Goal: Register for event/course

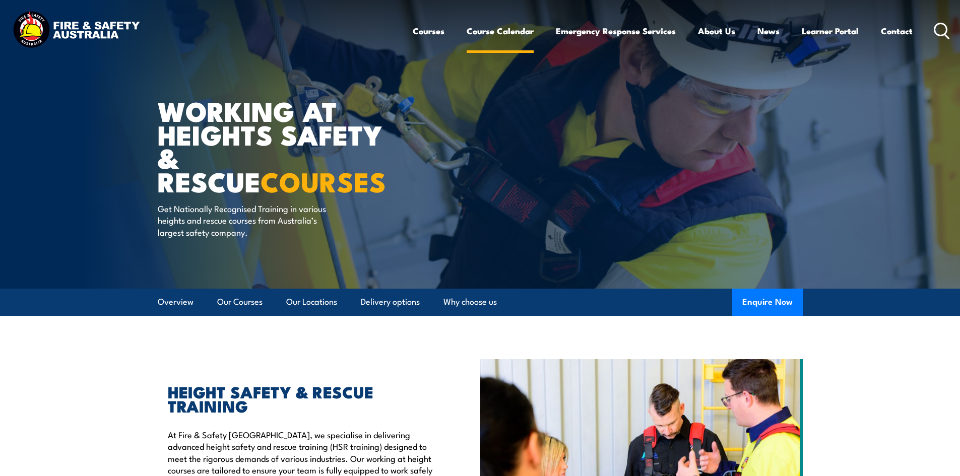
click at [500, 33] on link "Course Calendar" at bounding box center [500, 31] width 67 height 27
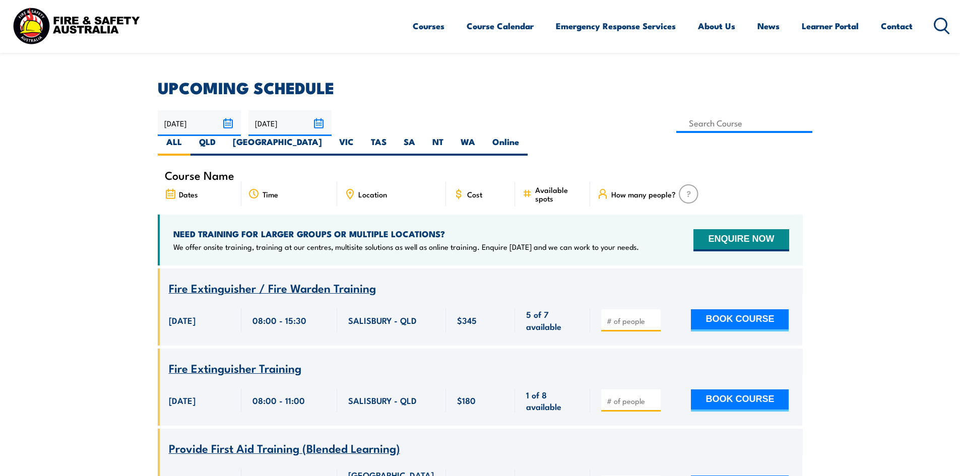
scroll to position [252, 0]
click at [224, 137] on label "QLD" at bounding box center [208, 147] width 34 height 20
click at [222, 137] on input "QLD" at bounding box center [219, 140] width 7 height 7
radio input "true"
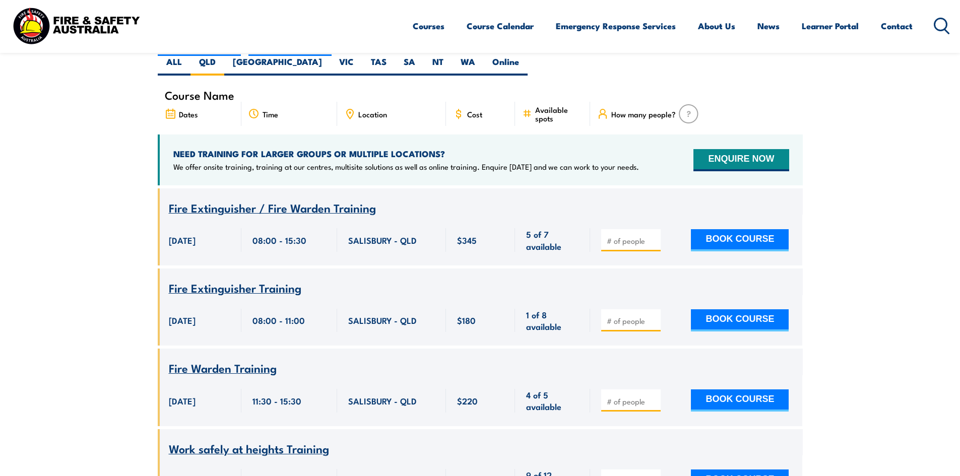
click at [379, 110] on span "Location" at bounding box center [372, 114] width 29 height 9
drag, startPoint x: 393, startPoint y: 95, endPoint x: 360, endPoint y: 96, distance: 32.8
click at [360, 102] on div "Location" at bounding box center [391, 114] width 109 height 24
click at [360, 110] on span "Location" at bounding box center [372, 114] width 29 height 9
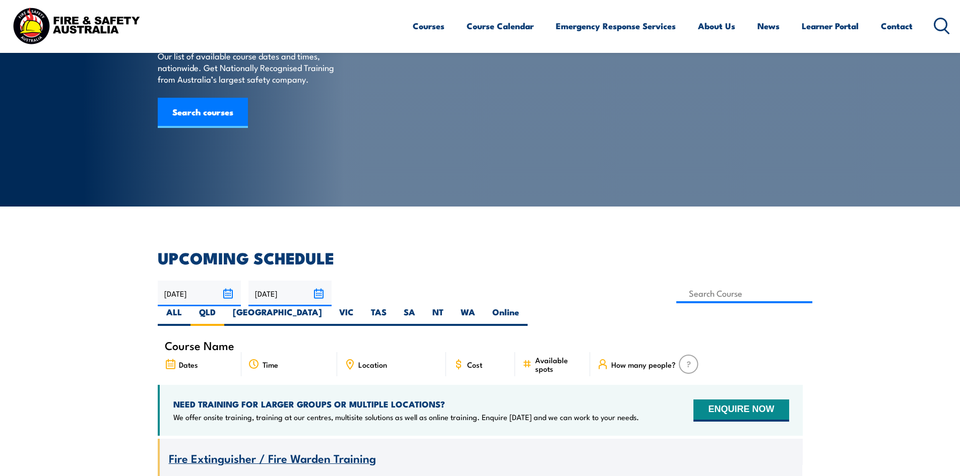
scroll to position [81, 0]
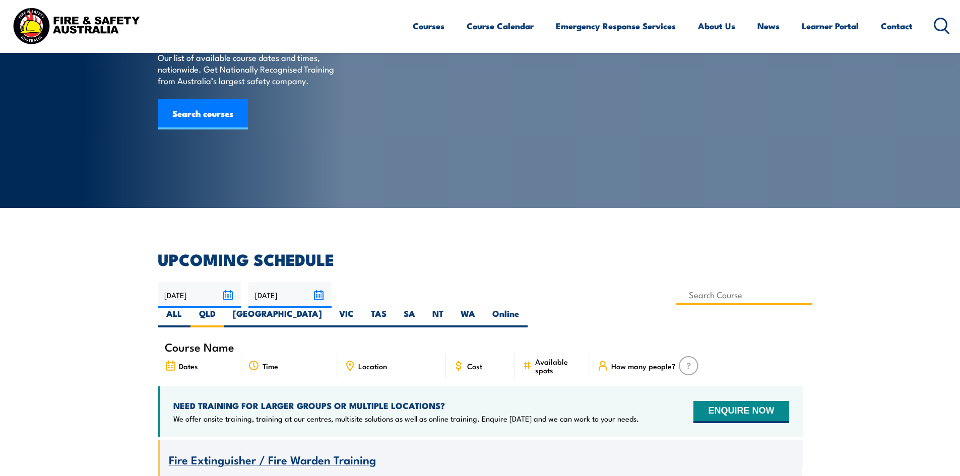
click at [676, 300] on input at bounding box center [744, 295] width 137 height 20
type input "Work Safely at Heights Training"
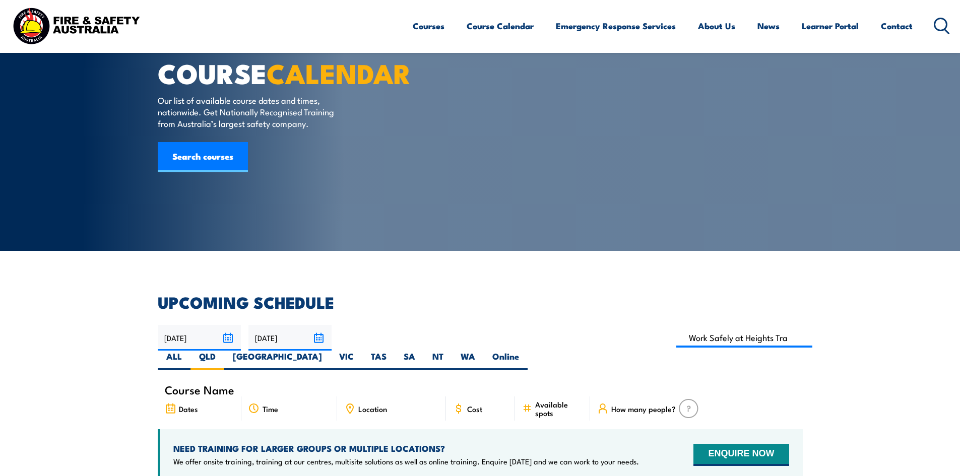
scroll to position [30, 0]
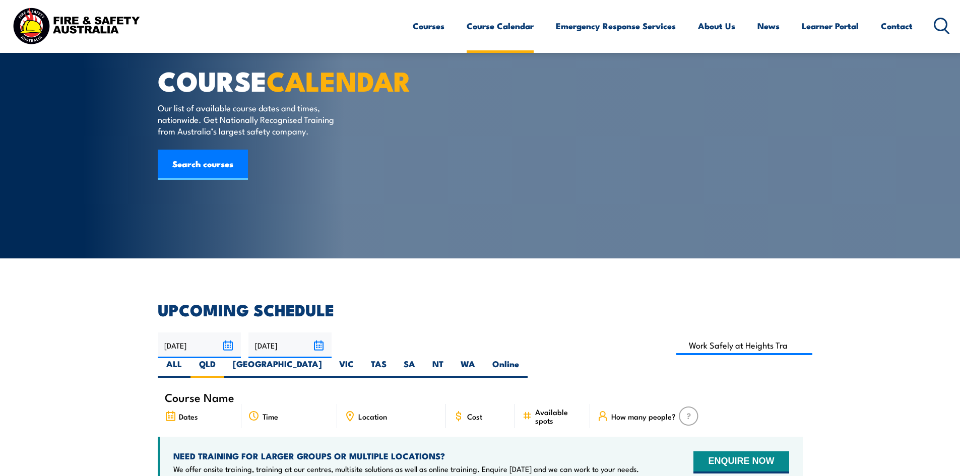
click at [502, 28] on link "Course Calendar" at bounding box center [500, 26] width 67 height 27
click at [676, 337] on input at bounding box center [744, 346] width 137 height 20
type input "Work Safely at Heights Training"
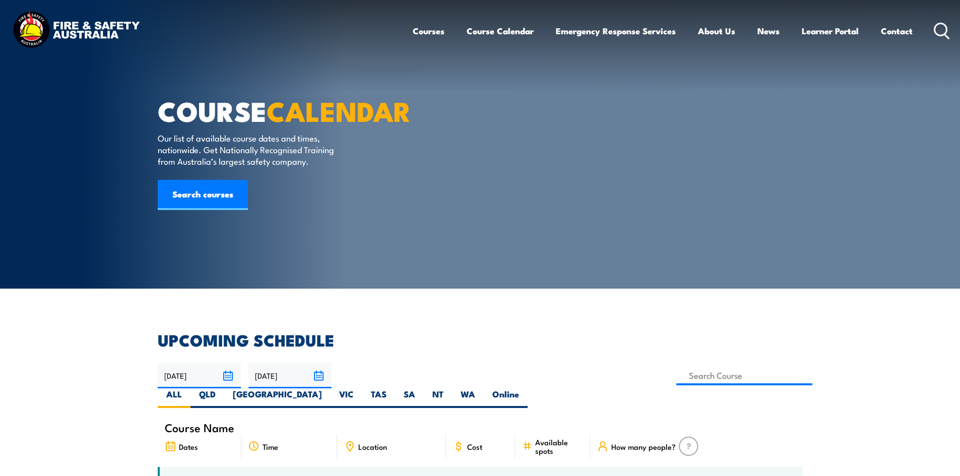
type input "Gas Test Atmospheres Training"
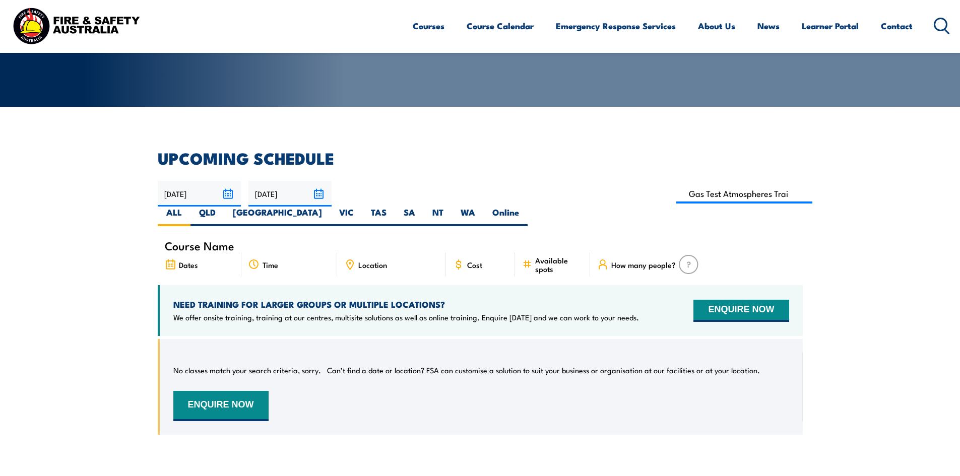
scroll to position [181, 0]
click at [224, 207] on label "QLD" at bounding box center [208, 217] width 34 height 20
click at [222, 207] on input "QLD" at bounding box center [219, 210] width 7 height 7
radio input "true"
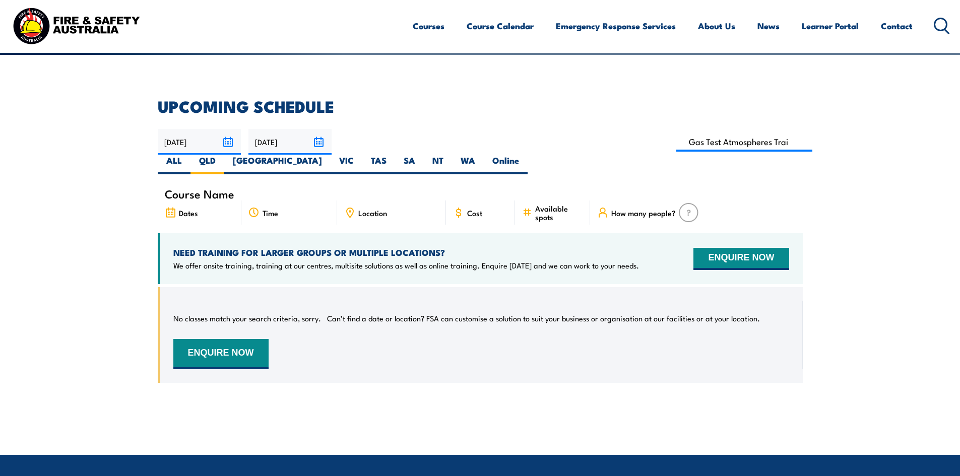
scroll to position [232, 0]
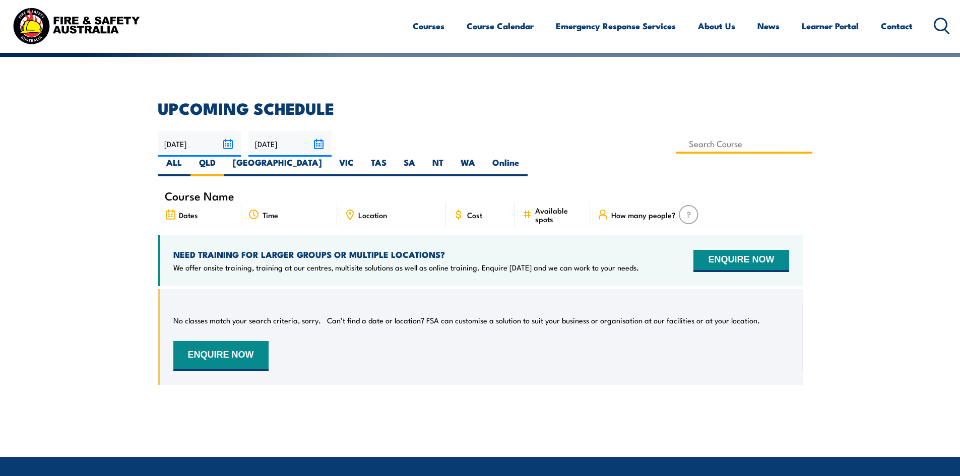
click at [676, 142] on input at bounding box center [744, 144] width 137 height 20
type input "Confined Space with Gas Testing"
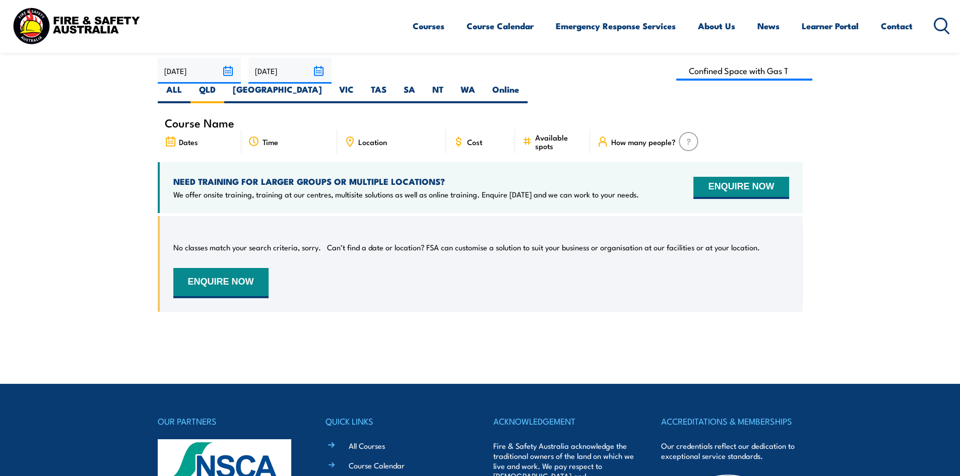
scroll to position [232, 0]
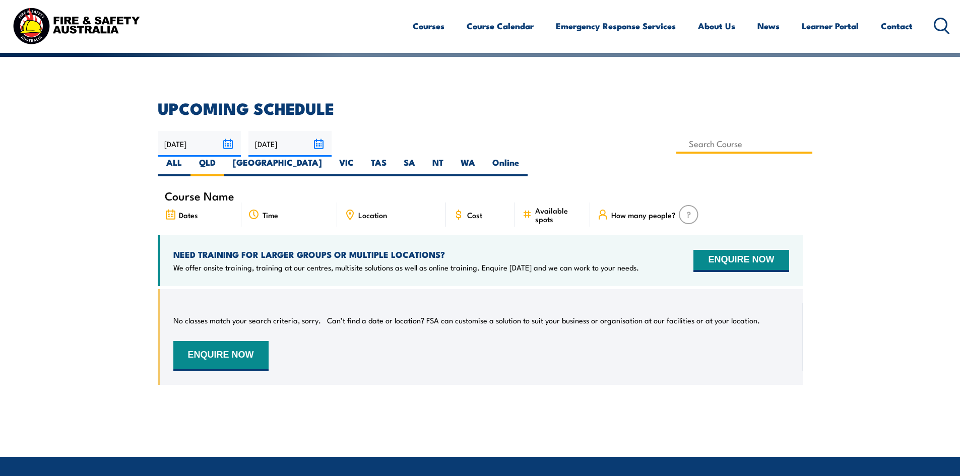
click at [676, 150] on input at bounding box center [744, 144] width 137 height 20
type input "Standard 11 Generic Coal Mine Induction (Surface) Training"
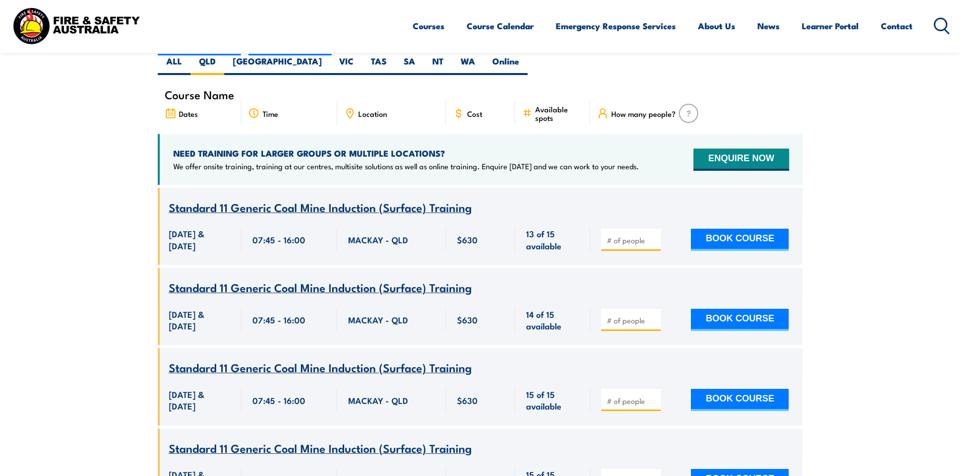
scroll to position [333, 0]
